Goal: Communication & Community: Answer question/provide support

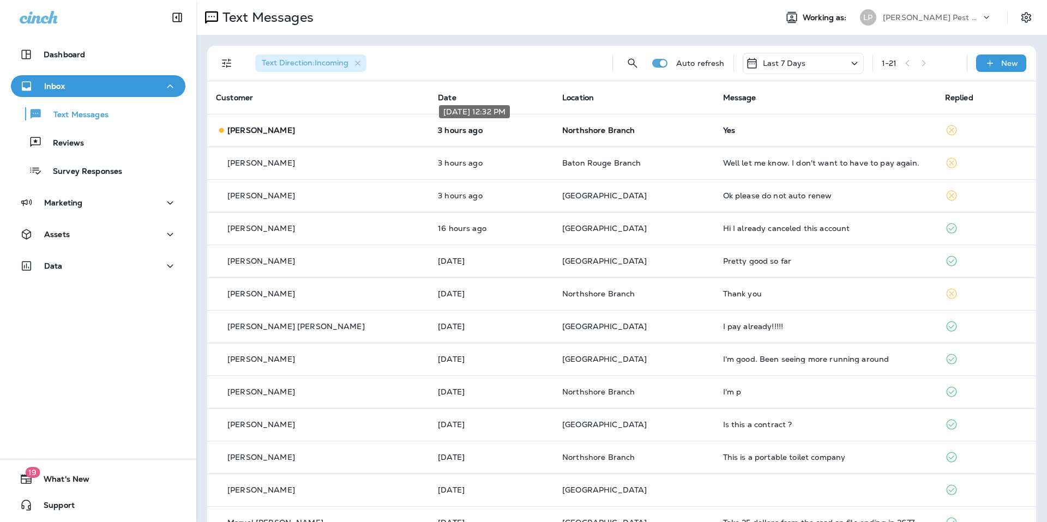
click at [453, 123] on div "[DATE] 12:32 PM" at bounding box center [474, 115] width 73 height 22
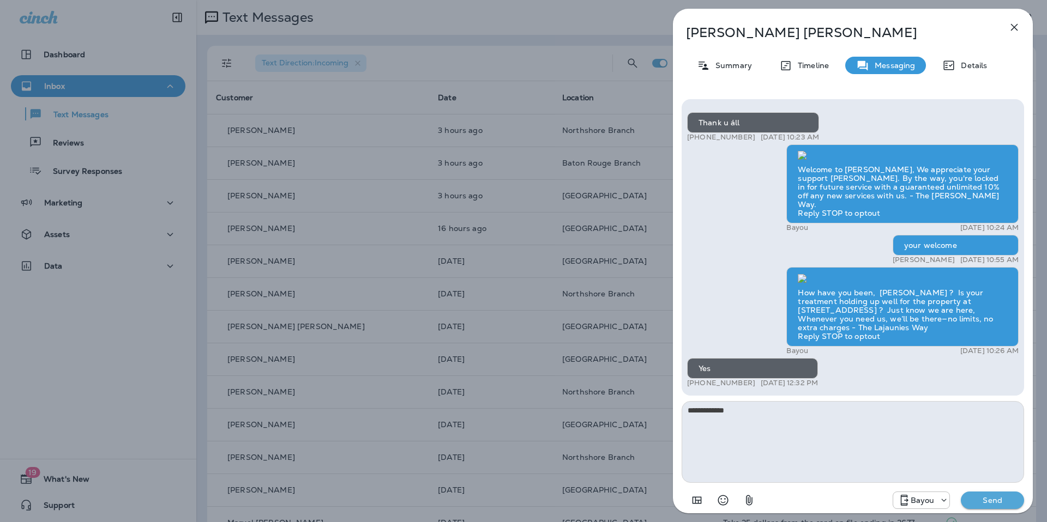
type textarea "**********"
click at [1016, 497] on button "Send" at bounding box center [992, 500] width 63 height 17
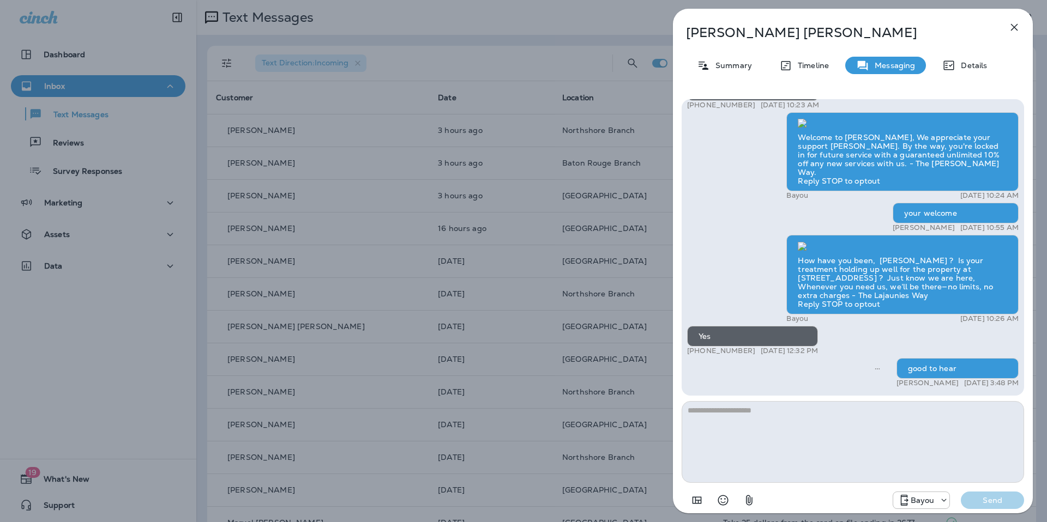
click at [1002, 36] on div "[PERSON_NAME] Summary Timeline Messaging Details Thank u áll +1 (504) 259-6948 …" at bounding box center [853, 264] width 360 height 511
click at [1020, 28] on icon "button" at bounding box center [1014, 27] width 13 height 13
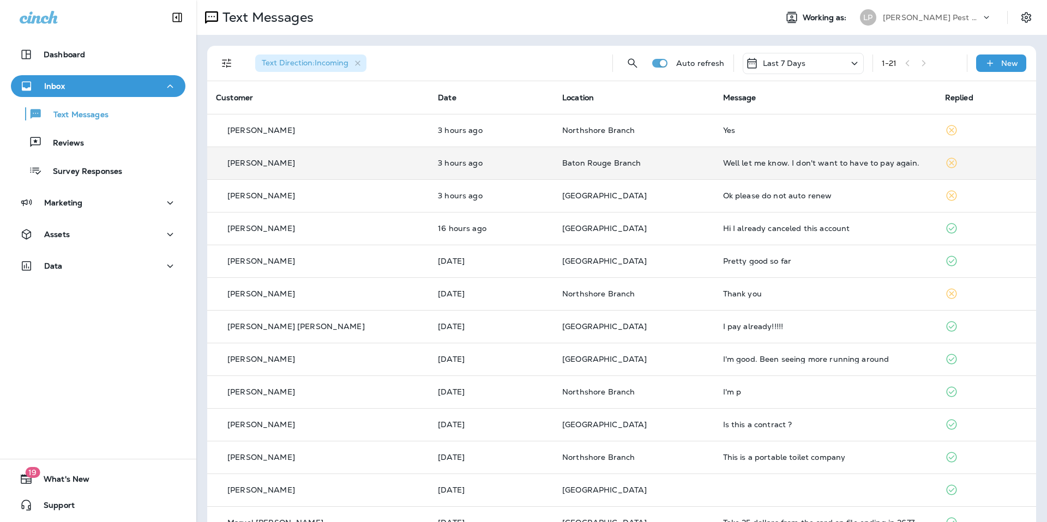
click at [431, 165] on td "3 hours ago" at bounding box center [491, 163] width 124 height 33
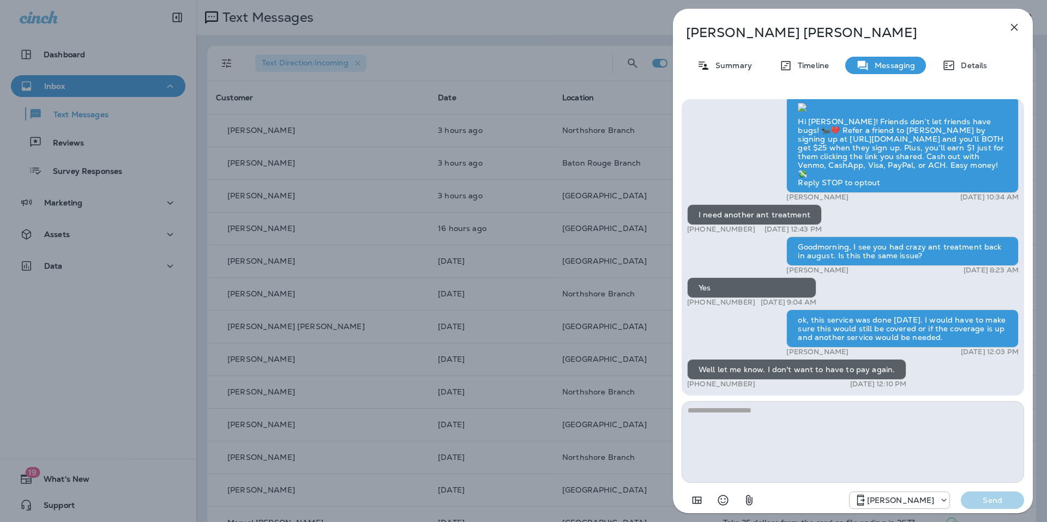
scroll to position [1, 0]
